Goal: Information Seeking & Learning: Check status

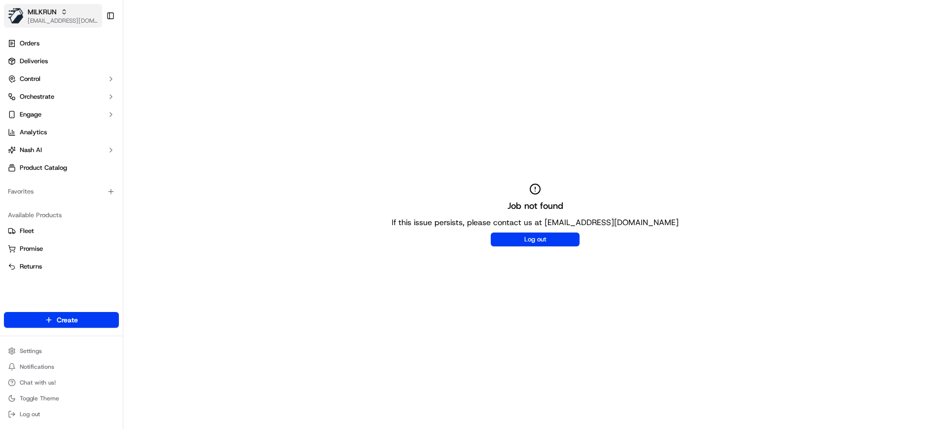
click at [50, 9] on span "MILKRUN" at bounding box center [42, 12] width 29 height 10
click at [146, 56] on div "HomeRun" at bounding box center [178, 51] width 143 height 20
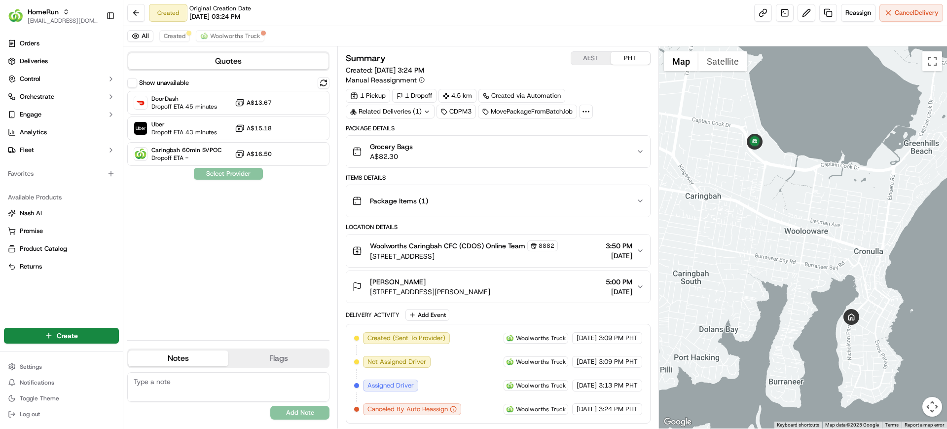
click at [635, 12] on div "Created Original Creation Date [DATE] 03:24 PM Reassign Cancel Delivery" at bounding box center [535, 13] width 824 height 26
drag, startPoint x: 414, startPoint y: 280, endPoint x: 356, endPoint y: 288, distance: 58.2
click at [356, 288] on div "[PERSON_NAME] [STREET_ADDRESS][PERSON_NAME]" at bounding box center [421, 287] width 138 height 20
copy span "[PERSON_NAME]"
click at [199, 288] on div "Show unavailable DoorDash Dropoff ETA 45 minutes A$13.67 Uber Dropoff ETA 43 mi…" at bounding box center [228, 204] width 202 height 255
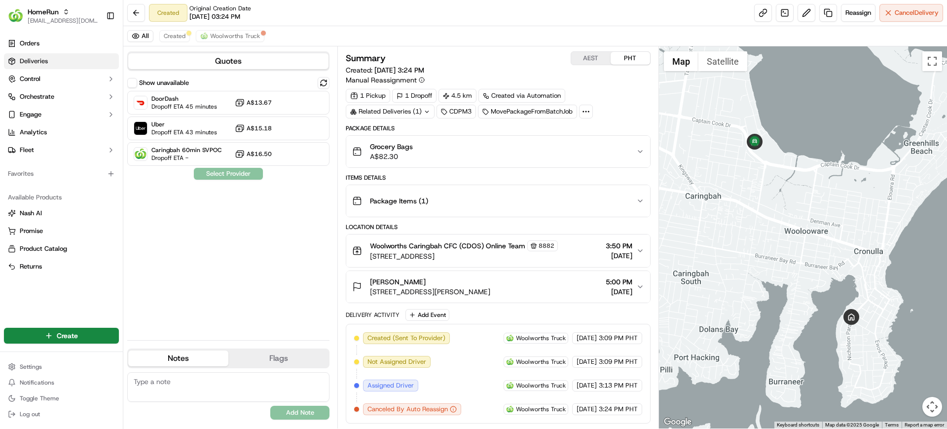
click at [39, 59] on span "Deliveries" at bounding box center [34, 61] width 28 height 9
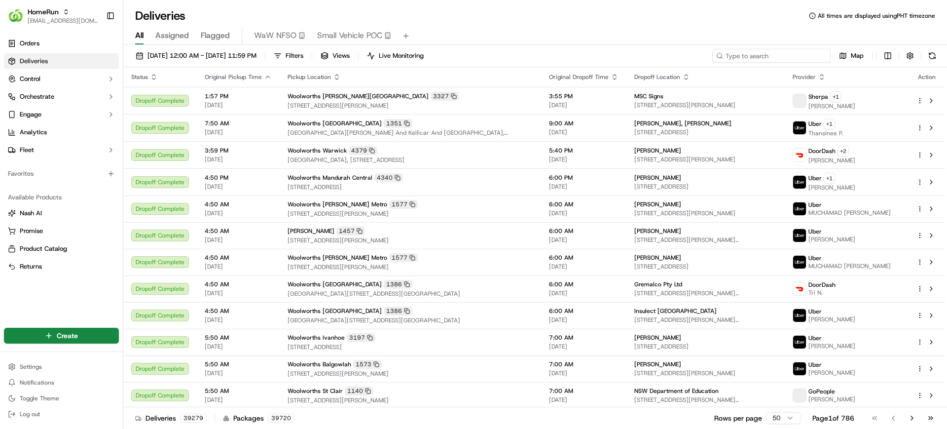
click at [783, 55] on input at bounding box center [771, 56] width 118 height 14
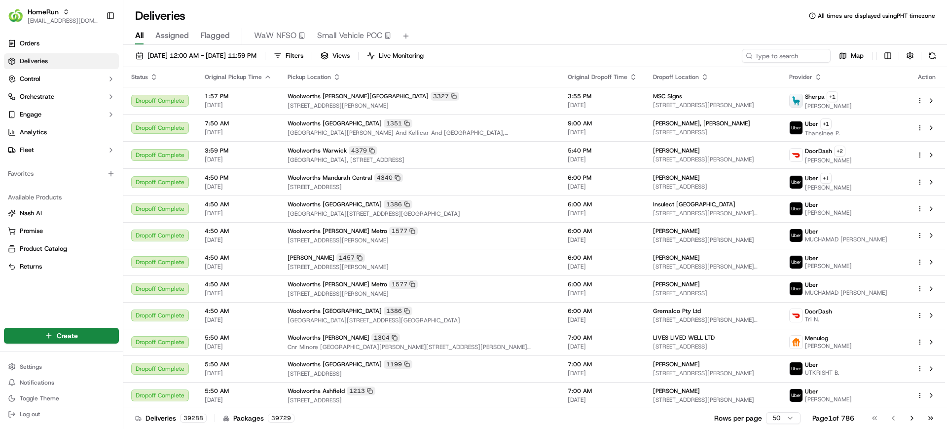
click at [585, 23] on div "Deliveries All times are displayed using PHT timezone" at bounding box center [535, 16] width 824 height 16
